Goal: Complete application form

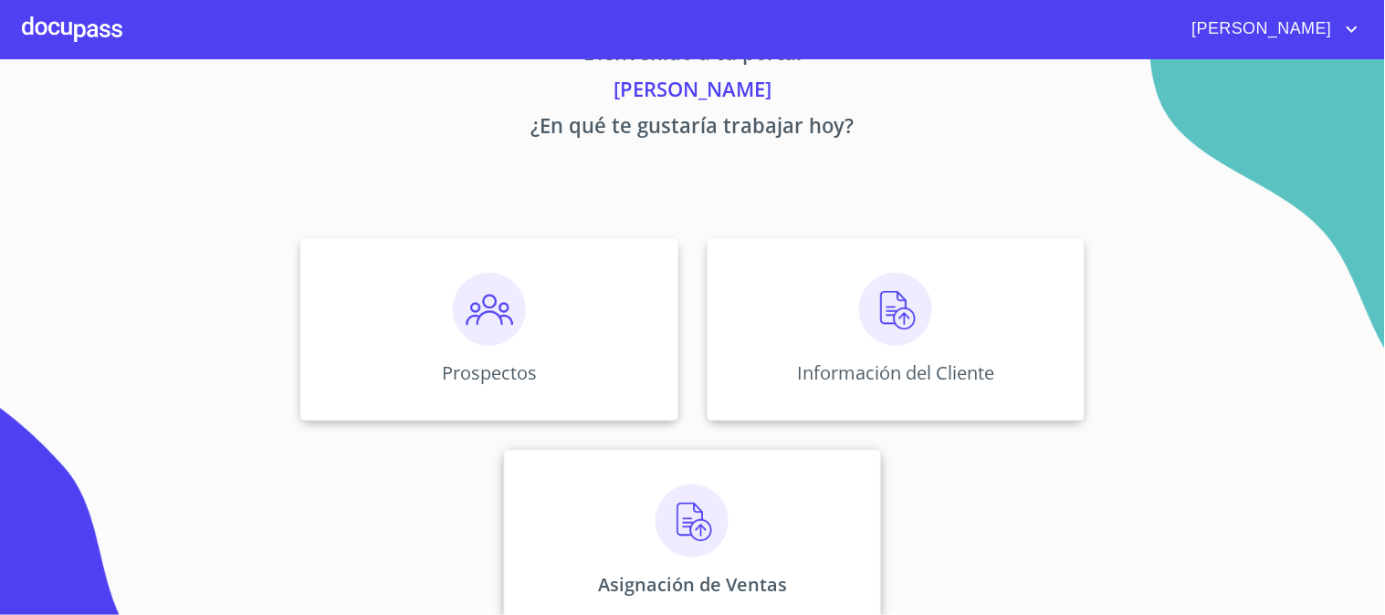
scroll to position [89, 0]
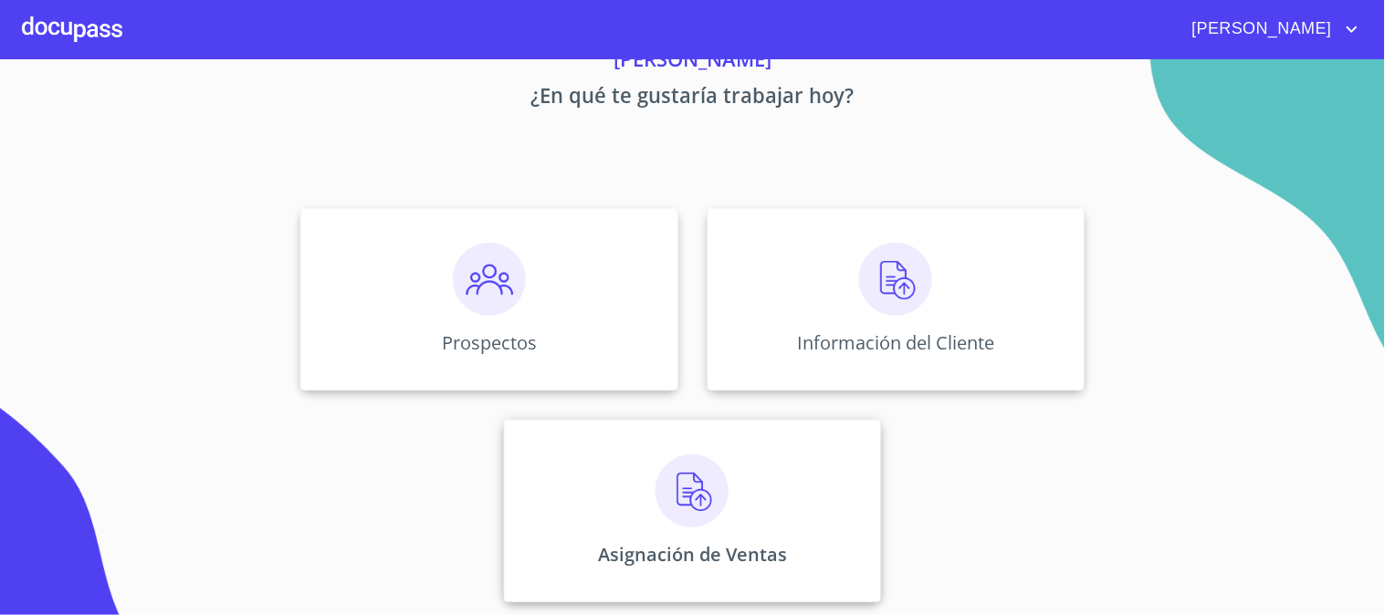
click at [759, 430] on div "Asignación de Ventas" at bounding box center [692, 511] width 377 height 183
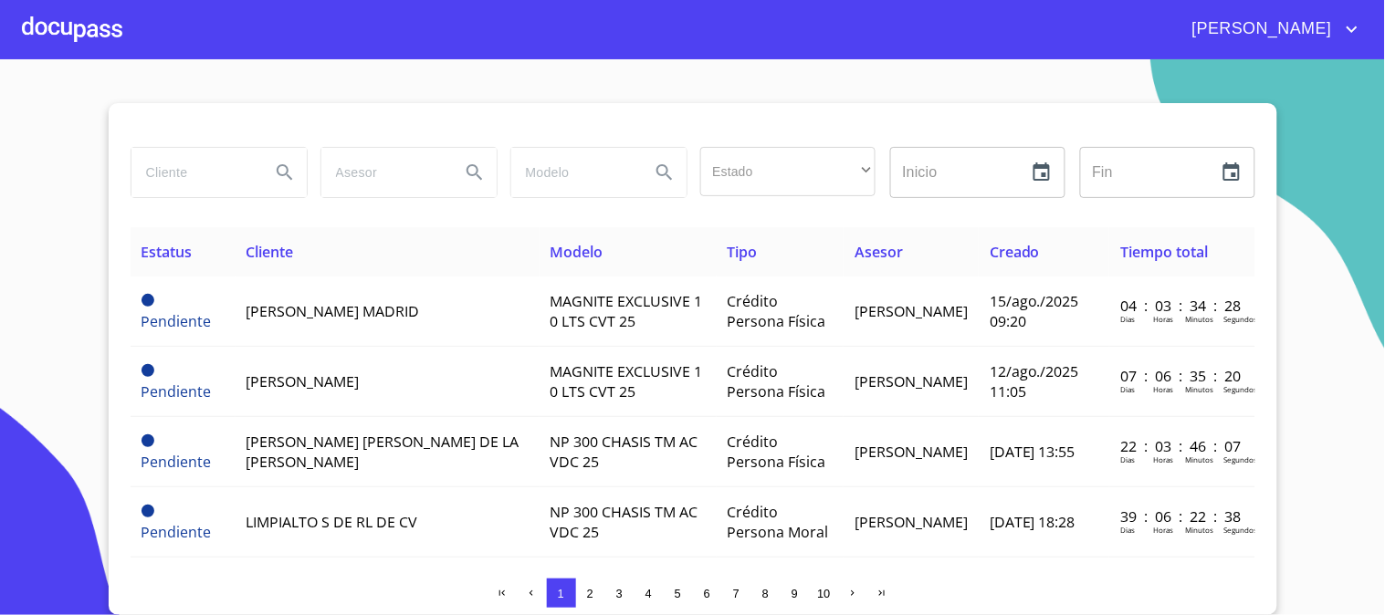
click at [98, 53] on div at bounding box center [72, 29] width 100 height 58
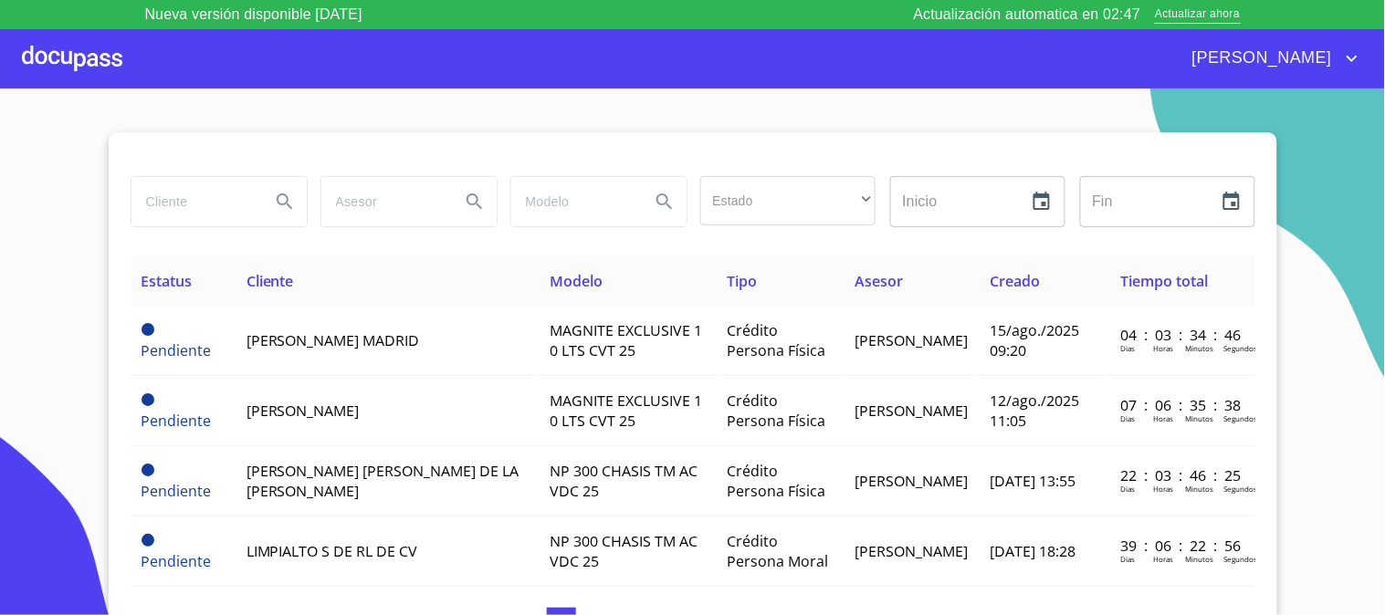
click at [206, 199] on input "search" at bounding box center [194, 201] width 124 height 49
type input "[PERSON_NAME]"
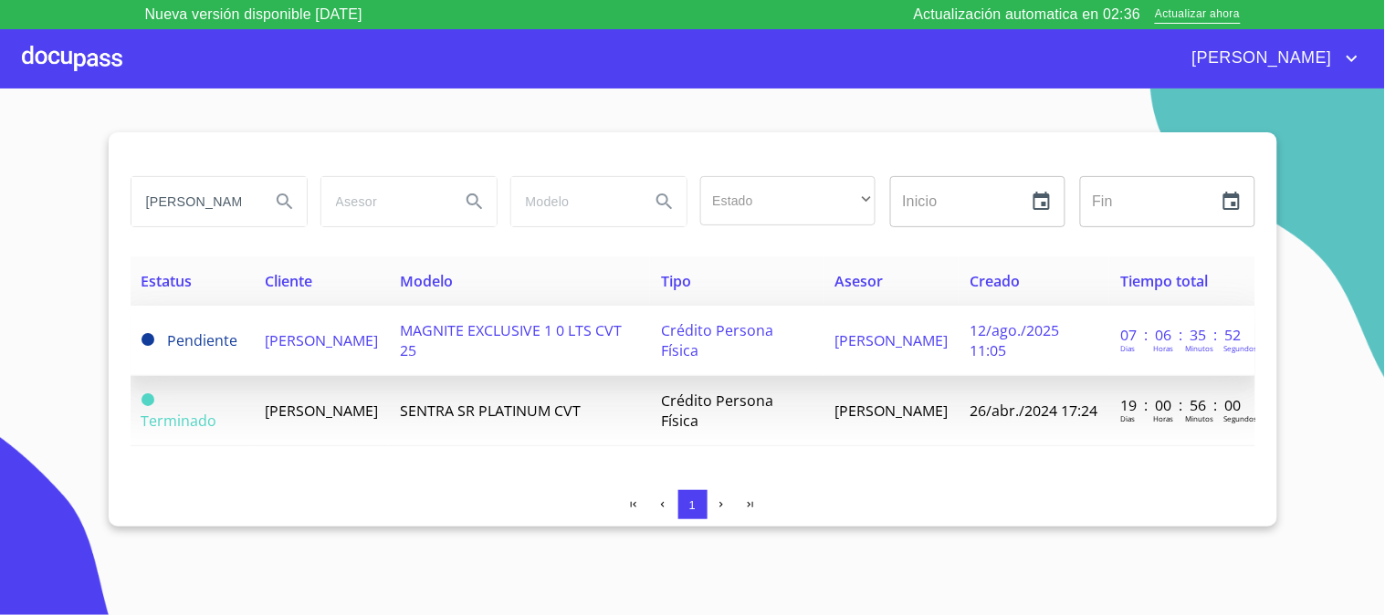
click at [493, 345] on td "MAGNITE EXCLUSIVE 1 0 LTS CVT 25" at bounding box center [519, 341] width 261 height 70
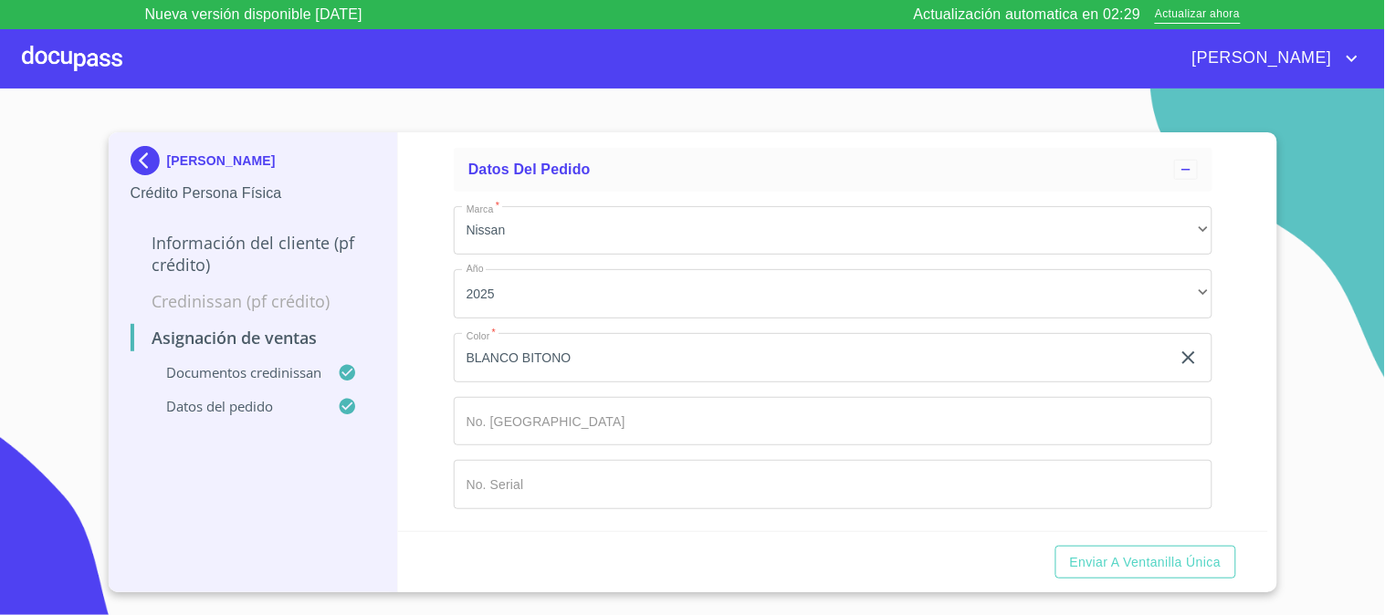
scroll to position [1015, 0]
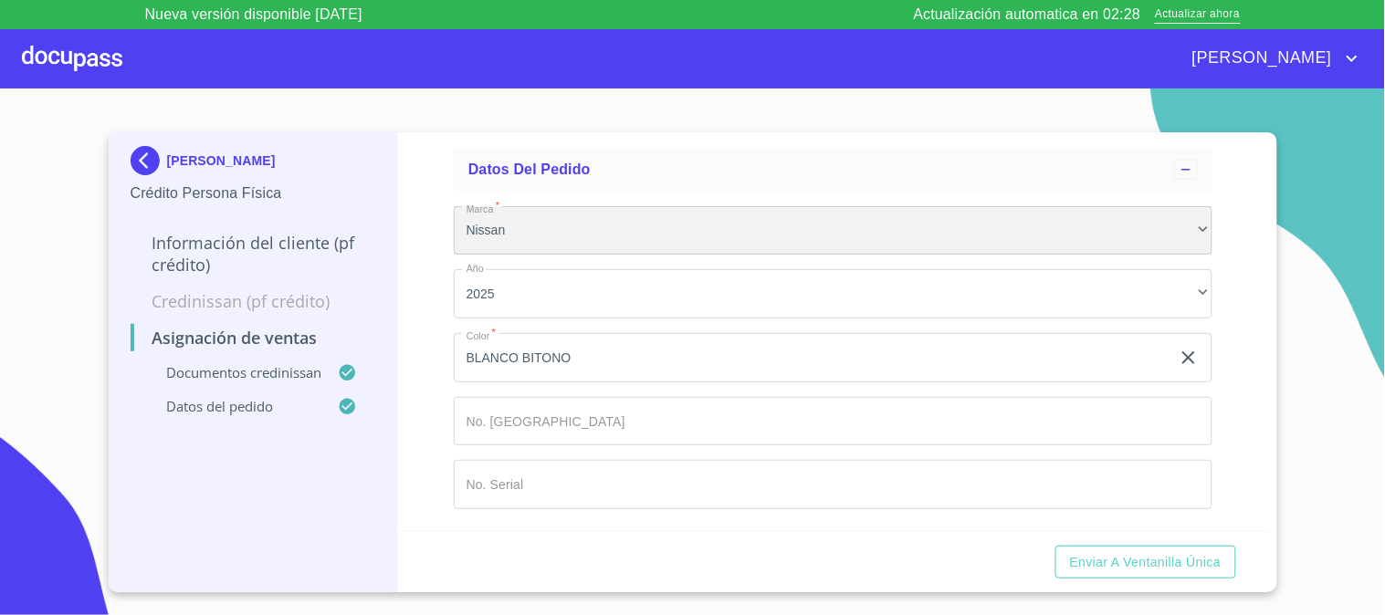
click at [583, 256] on div "Nissan" at bounding box center [833, 230] width 759 height 49
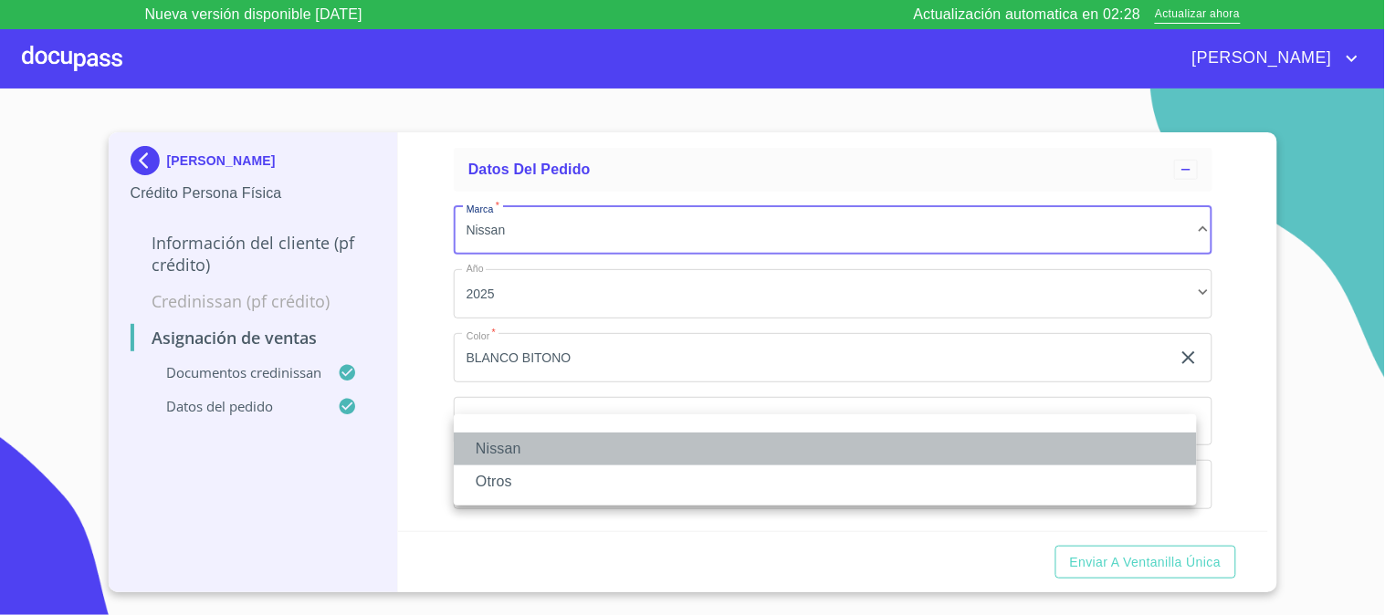
click at [586, 436] on li "Nissan" at bounding box center [825, 449] width 743 height 33
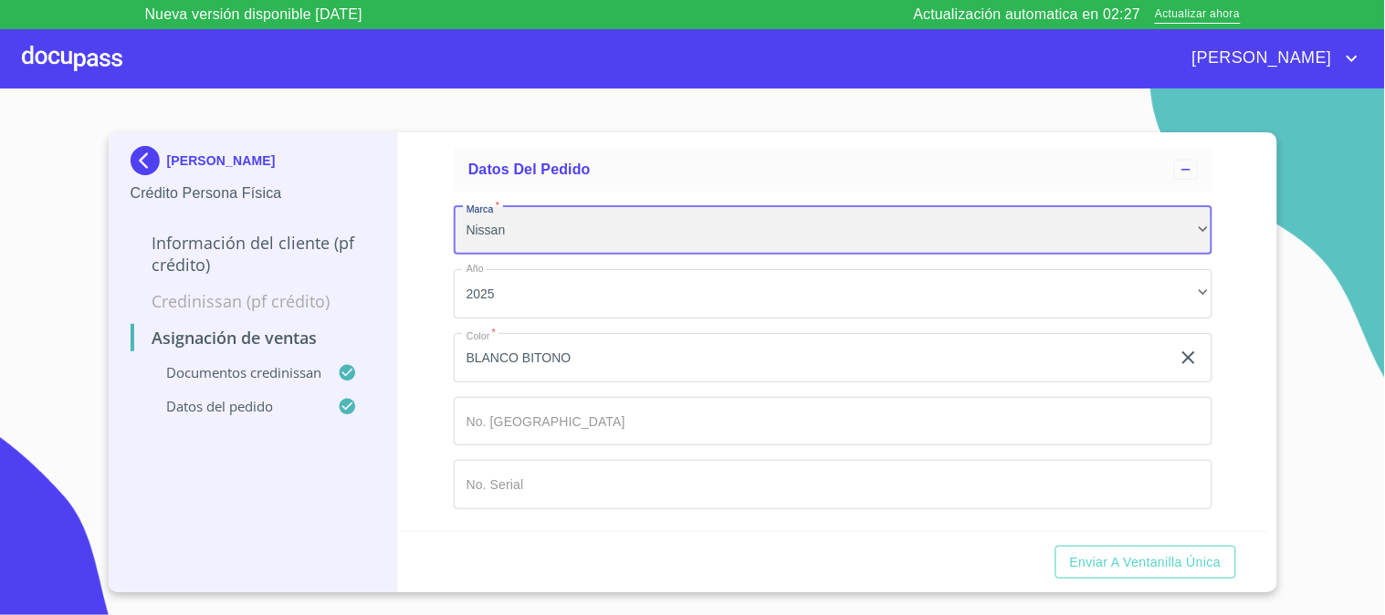
scroll to position [1220, 0]
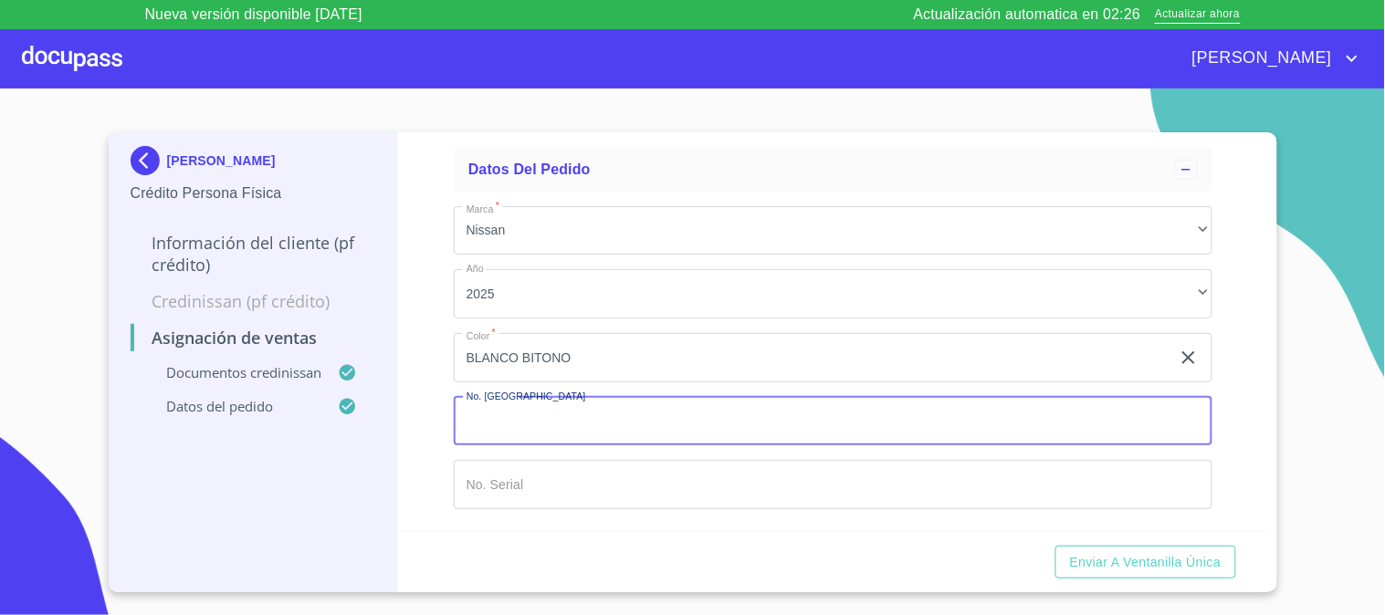
drag, startPoint x: 546, startPoint y: 426, endPoint x: 572, endPoint y: 422, distance: 26.0
click at [549, 426] on input "Marca   *" at bounding box center [833, 421] width 759 height 49
type input "00"
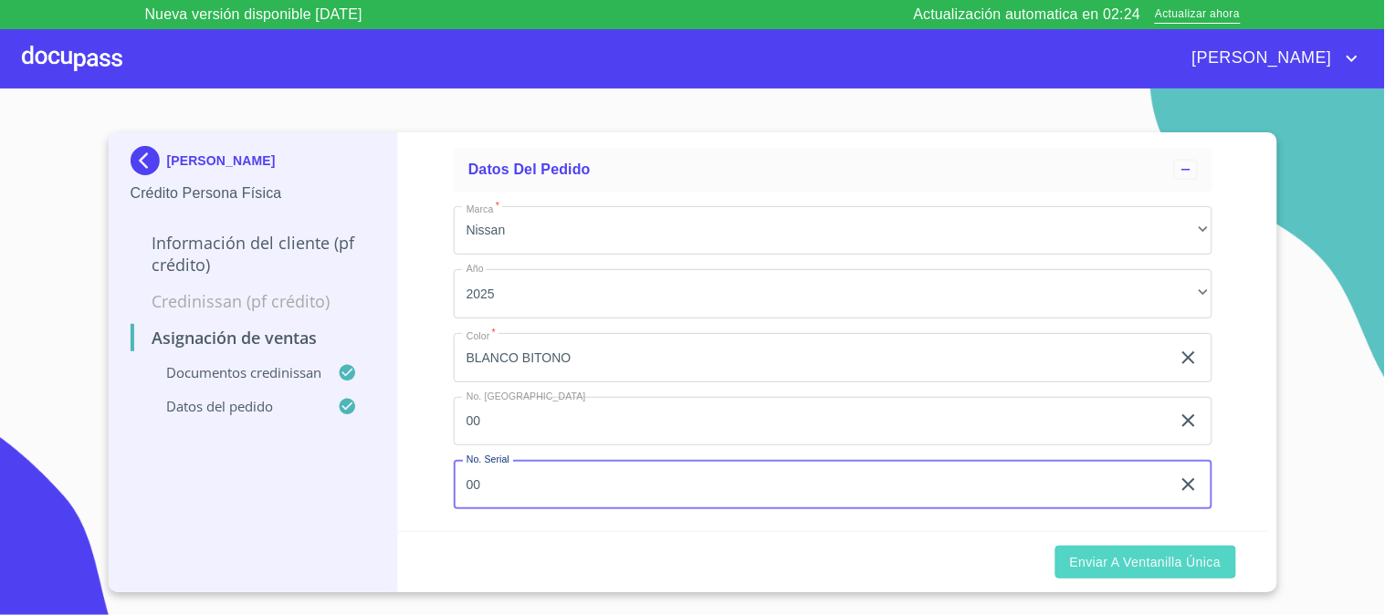
type input "00"
click at [1118, 573] on button "Enviar a Ventanilla única" at bounding box center [1146, 563] width 181 height 34
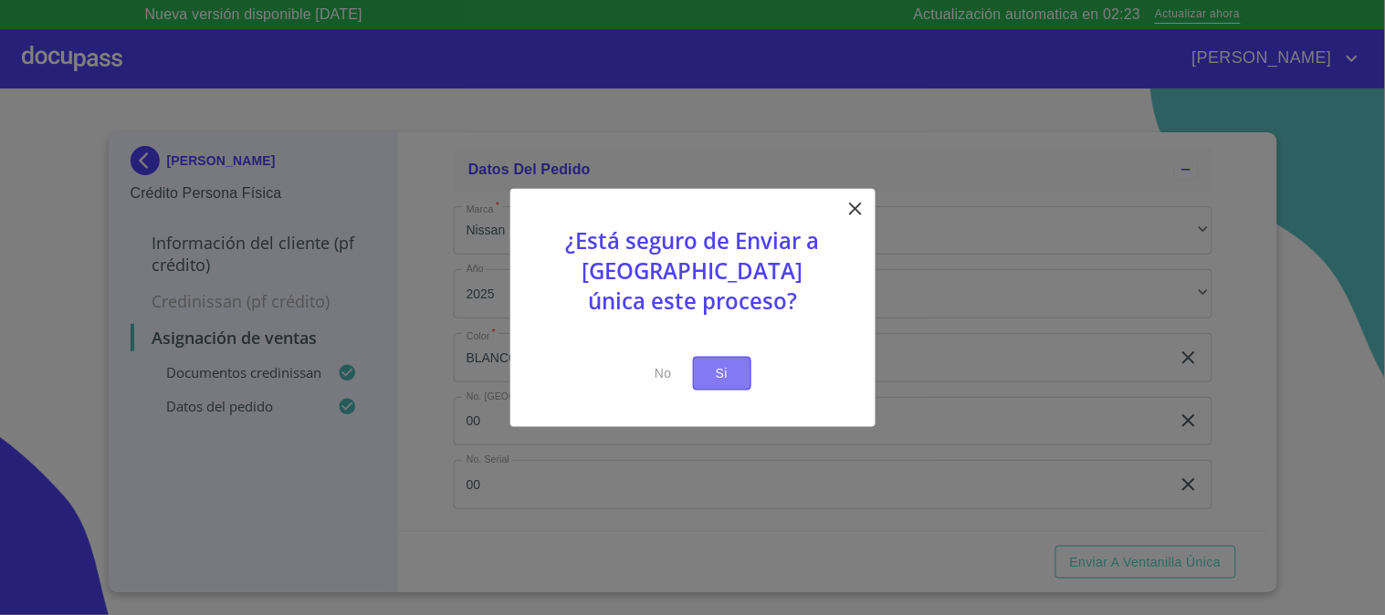
click at [742, 373] on button "Si" at bounding box center [722, 374] width 58 height 34
